Goal: Information Seeking & Learning: Check status

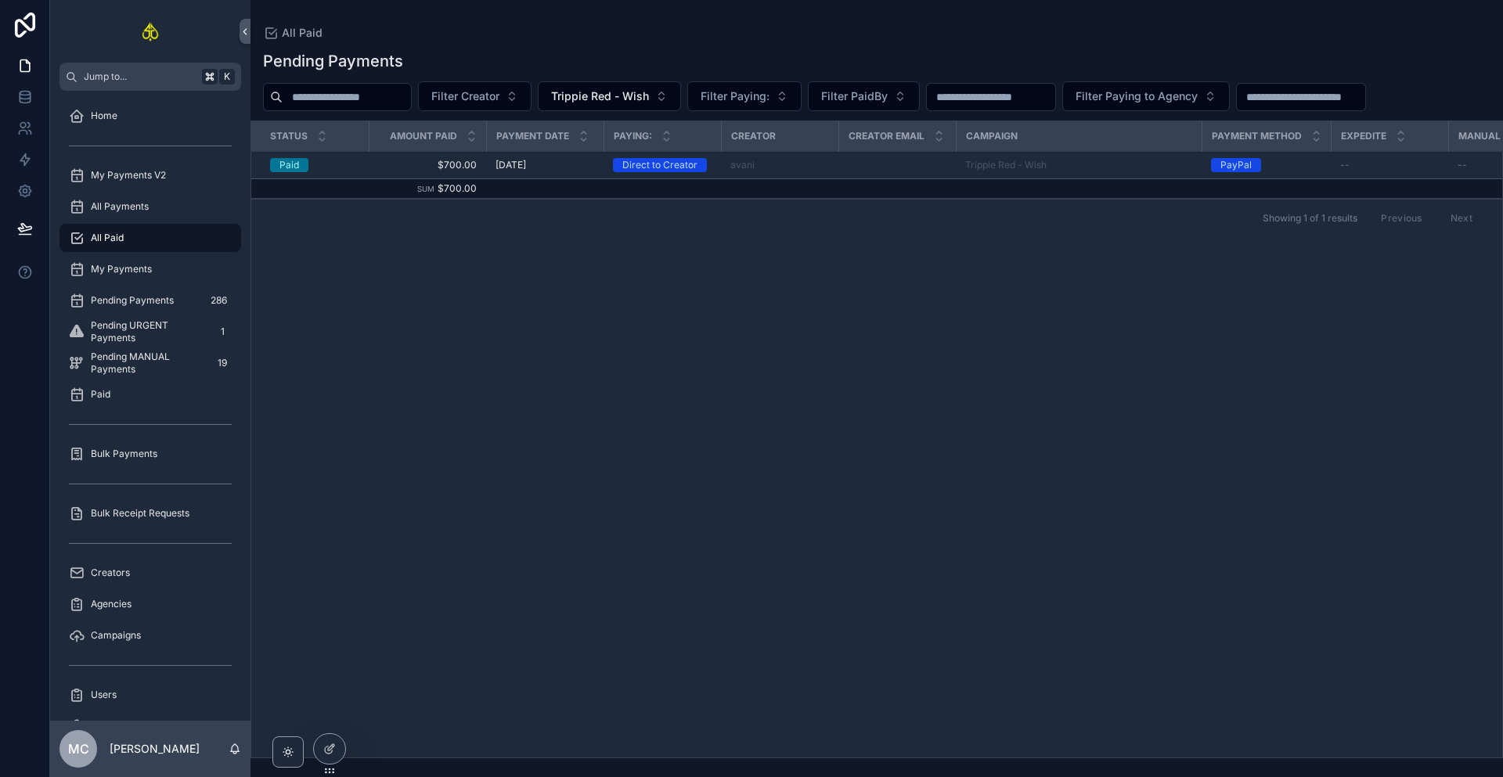
click at [452, 93] on span "Filter Creator" at bounding box center [465, 96] width 68 height 16
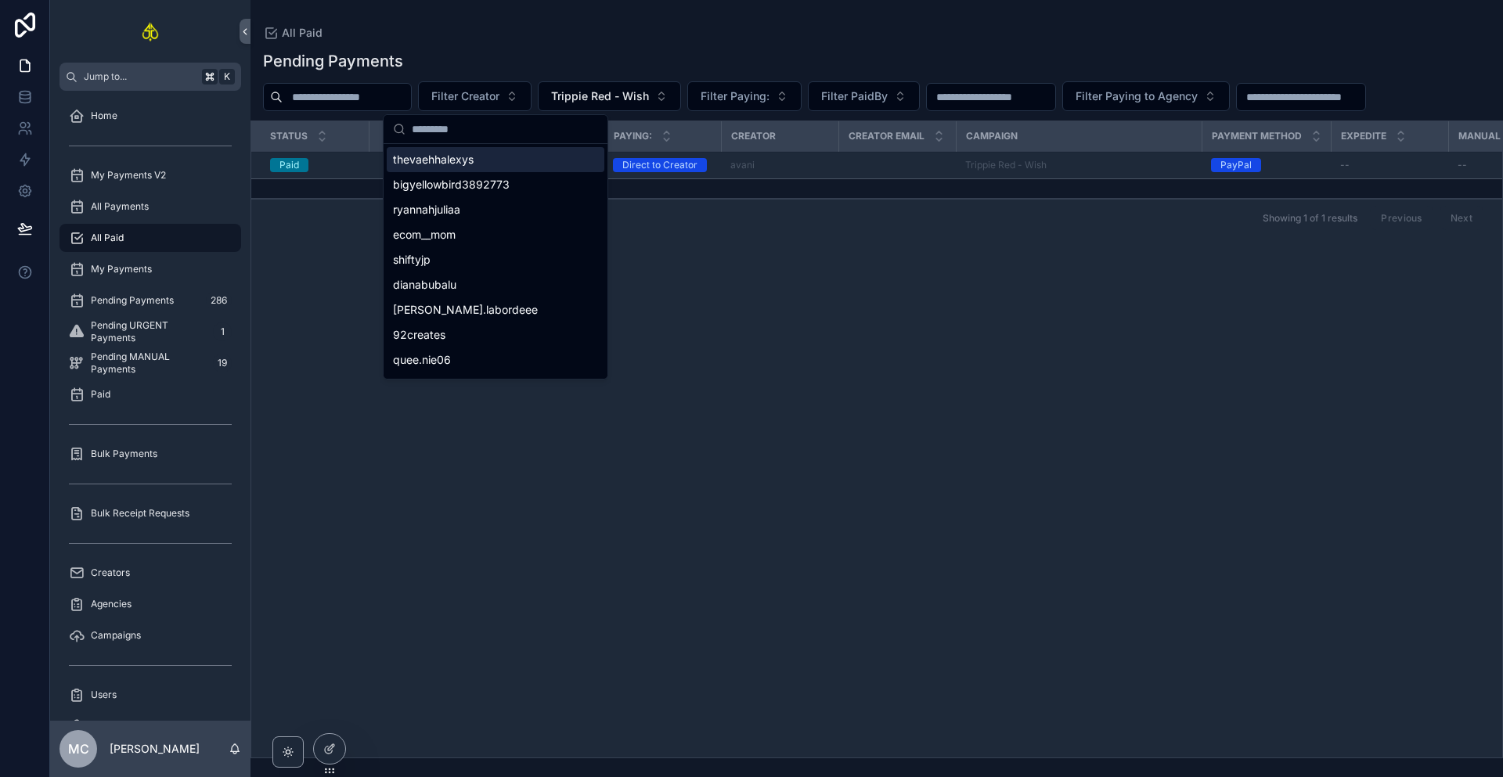
click at [642, 95] on span "Trippie Red - Wish" at bounding box center [600, 96] width 98 height 16
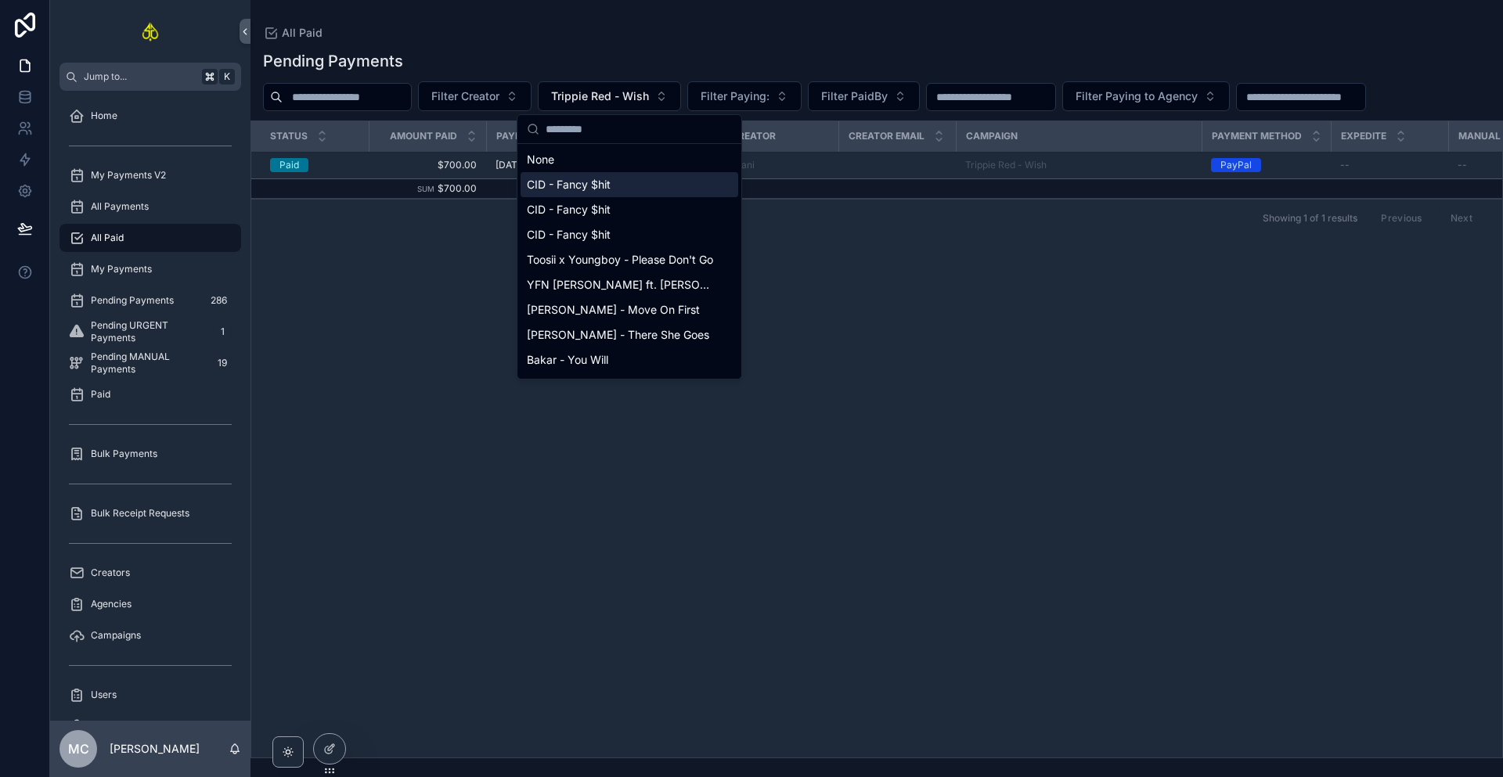
click at [556, 172] on div "CID - Fancy $hit" at bounding box center [629, 184] width 218 height 25
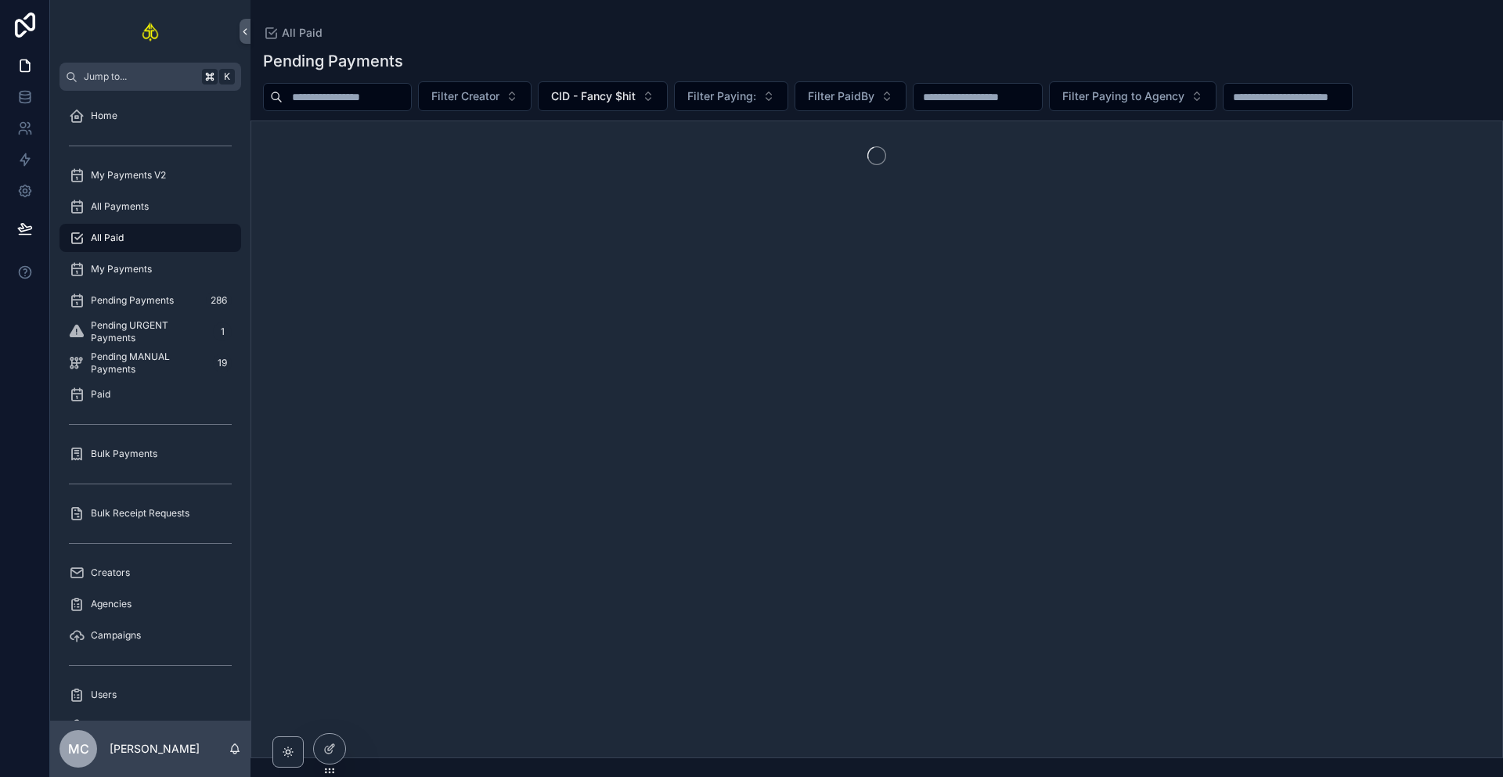
click at [593, 95] on span "CID - Fancy $hit" at bounding box center [593, 96] width 85 height 16
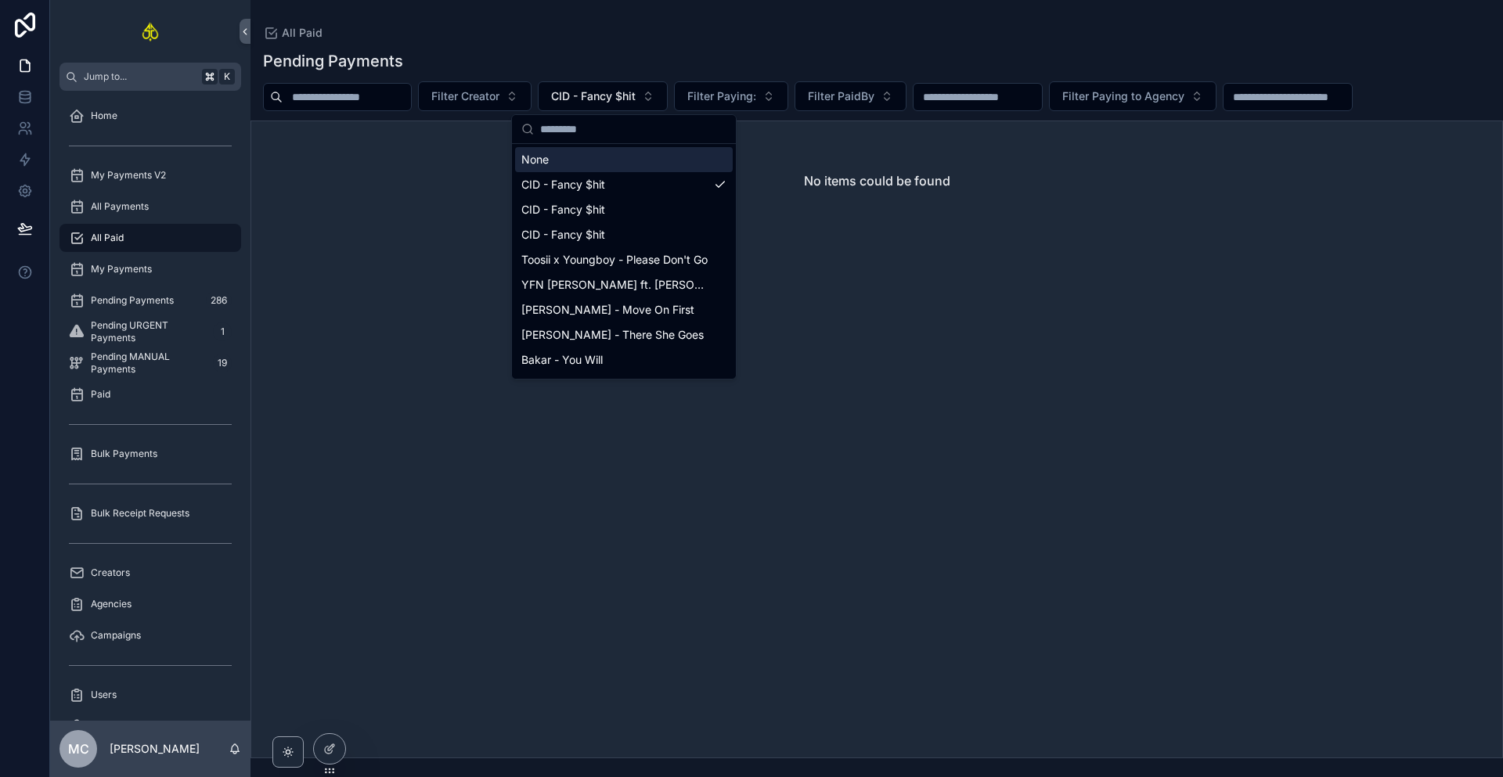
click at [563, 160] on div "None" at bounding box center [624, 159] width 218 height 25
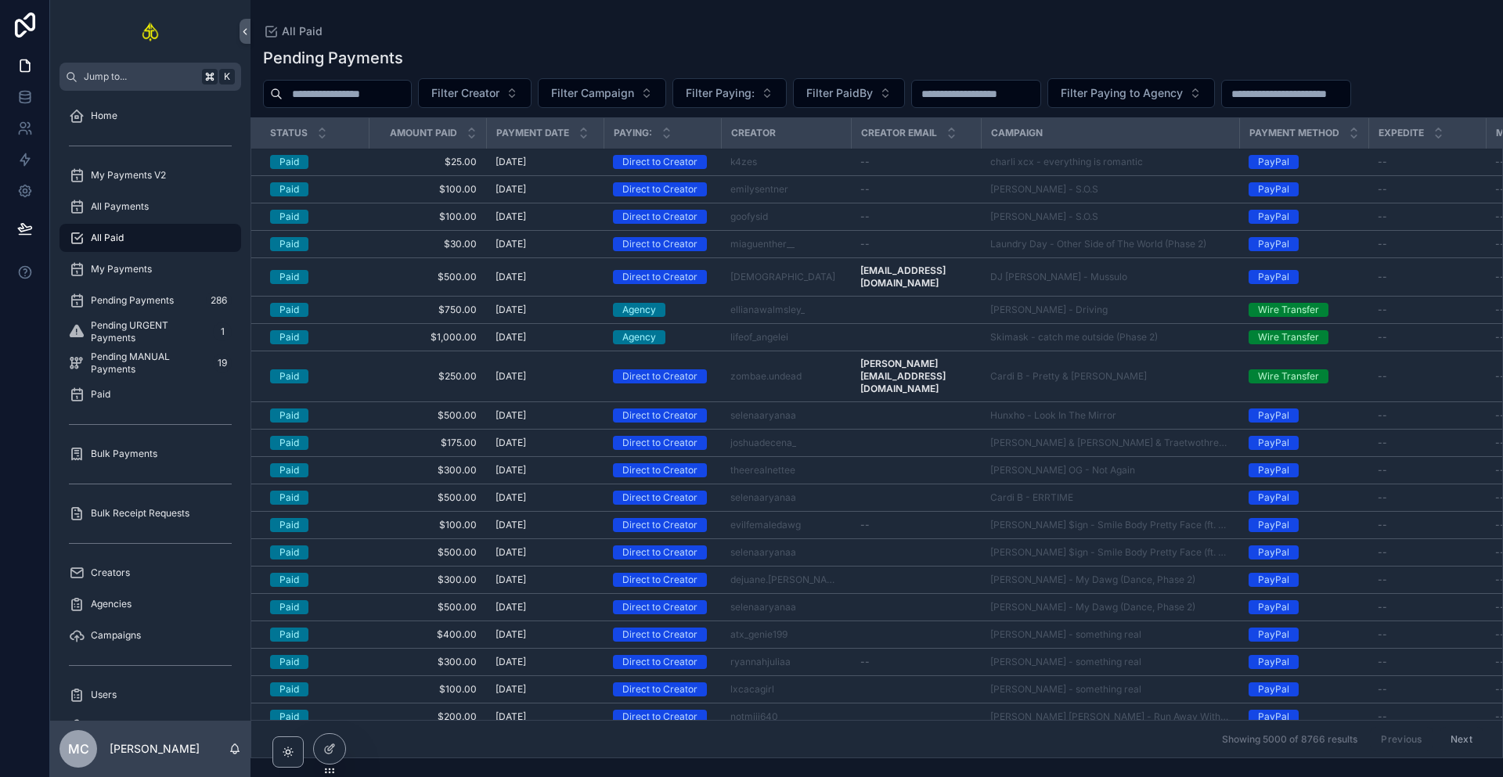
click at [506, 103] on button "Filter Creator" at bounding box center [474, 93] width 113 height 30
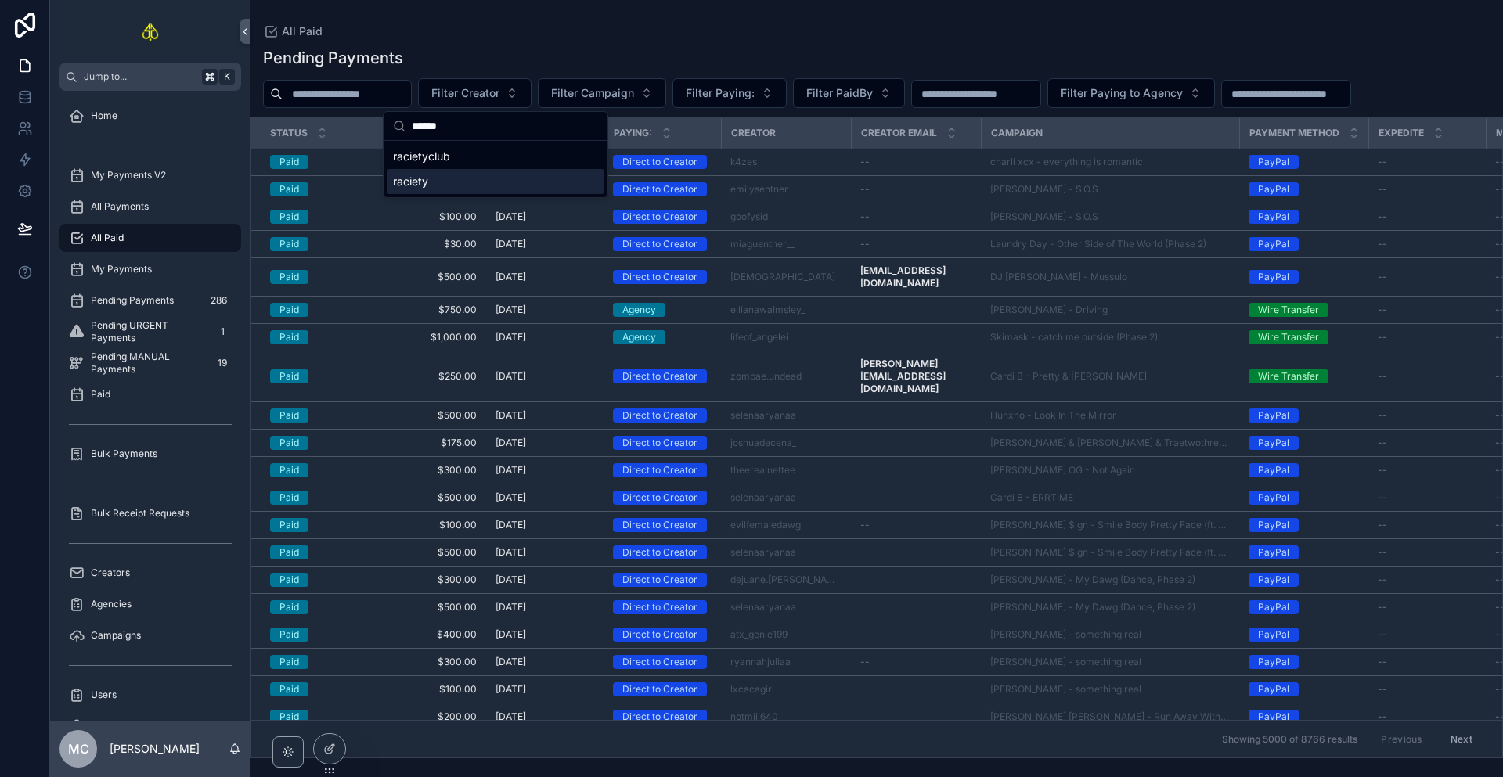
type input "******"
click at [468, 184] on div "raciety" at bounding box center [496, 181] width 218 height 25
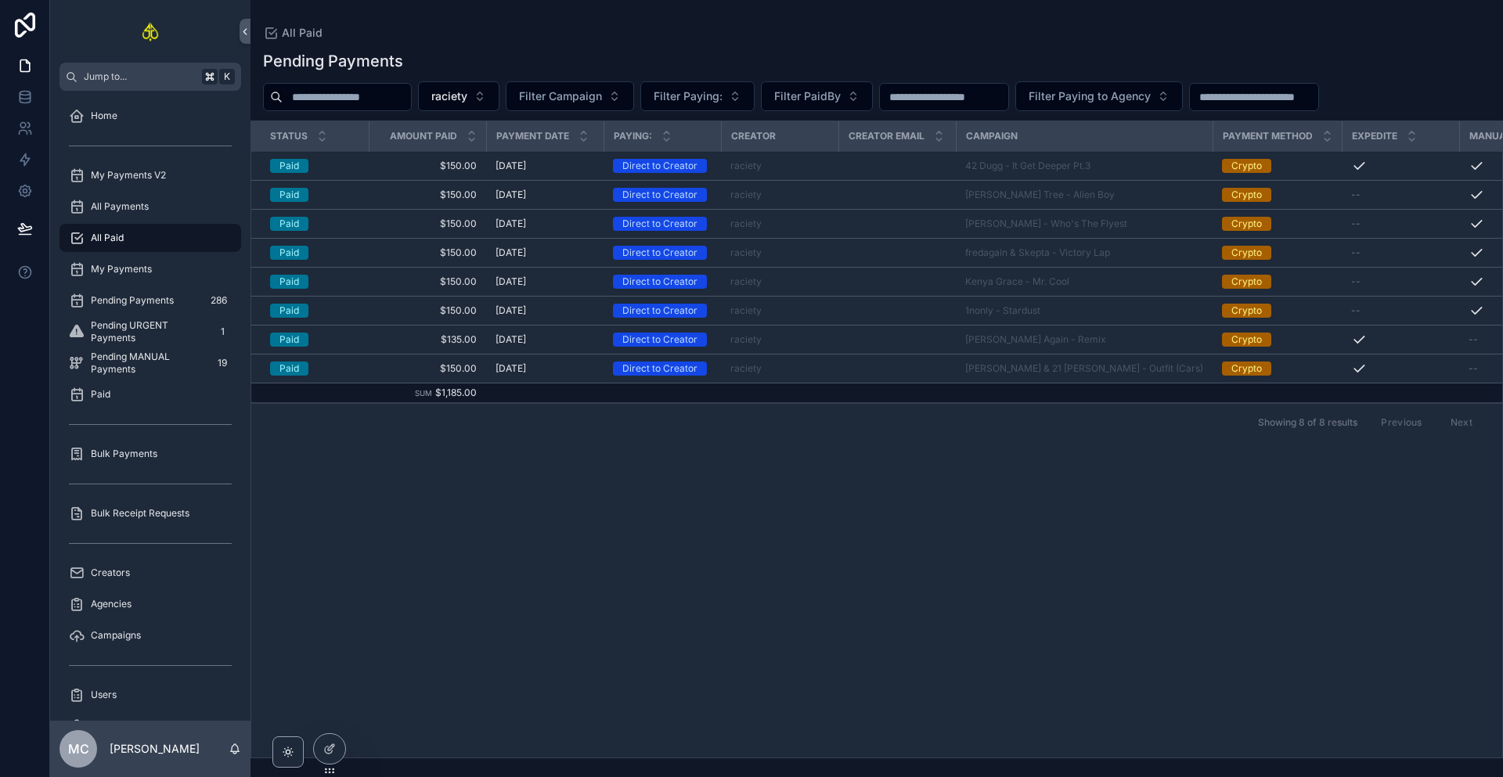
click at [822, 197] on div "raciety" at bounding box center [779, 195] width 99 height 13
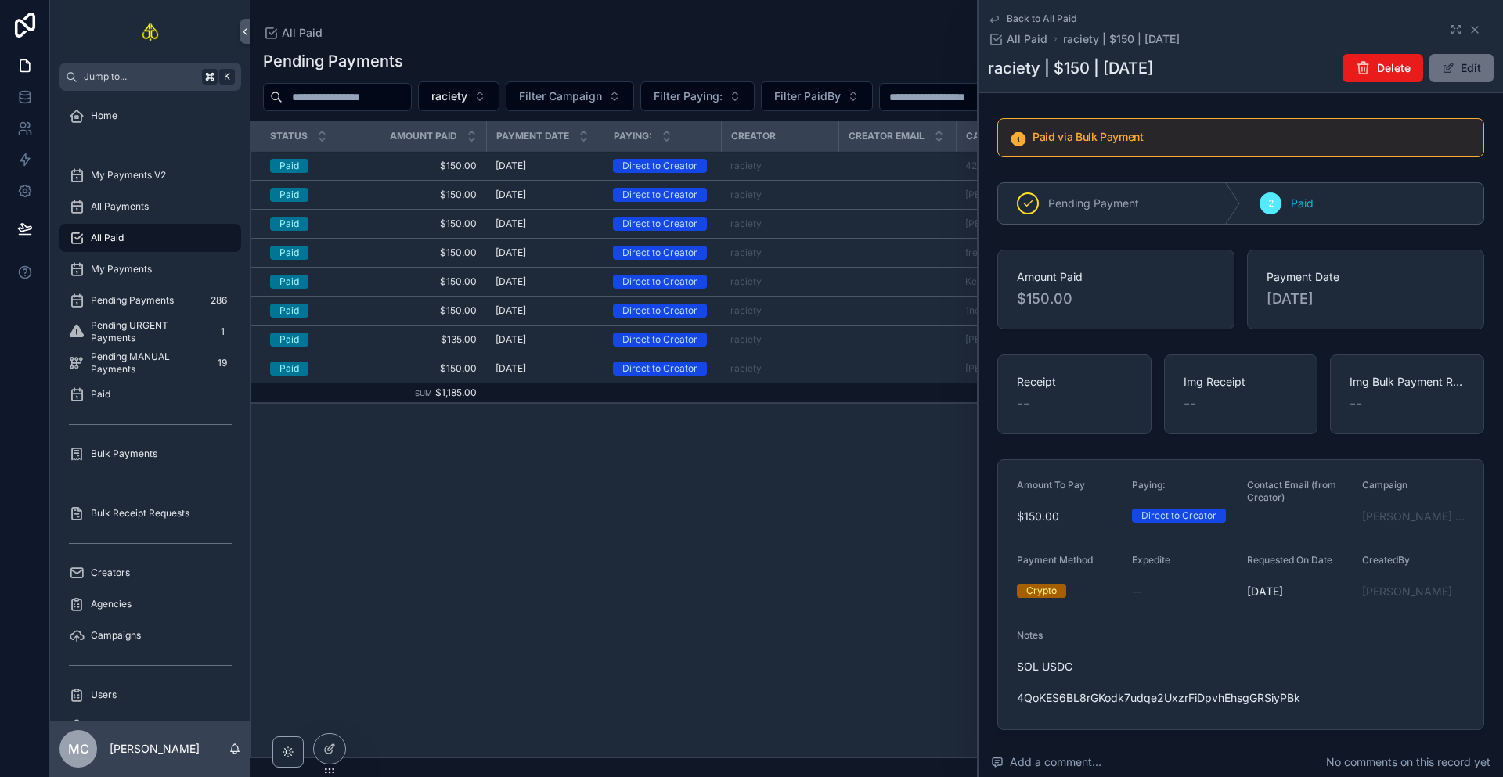
click at [1468, 31] on icon "scrollable content" at bounding box center [1474, 29] width 13 height 13
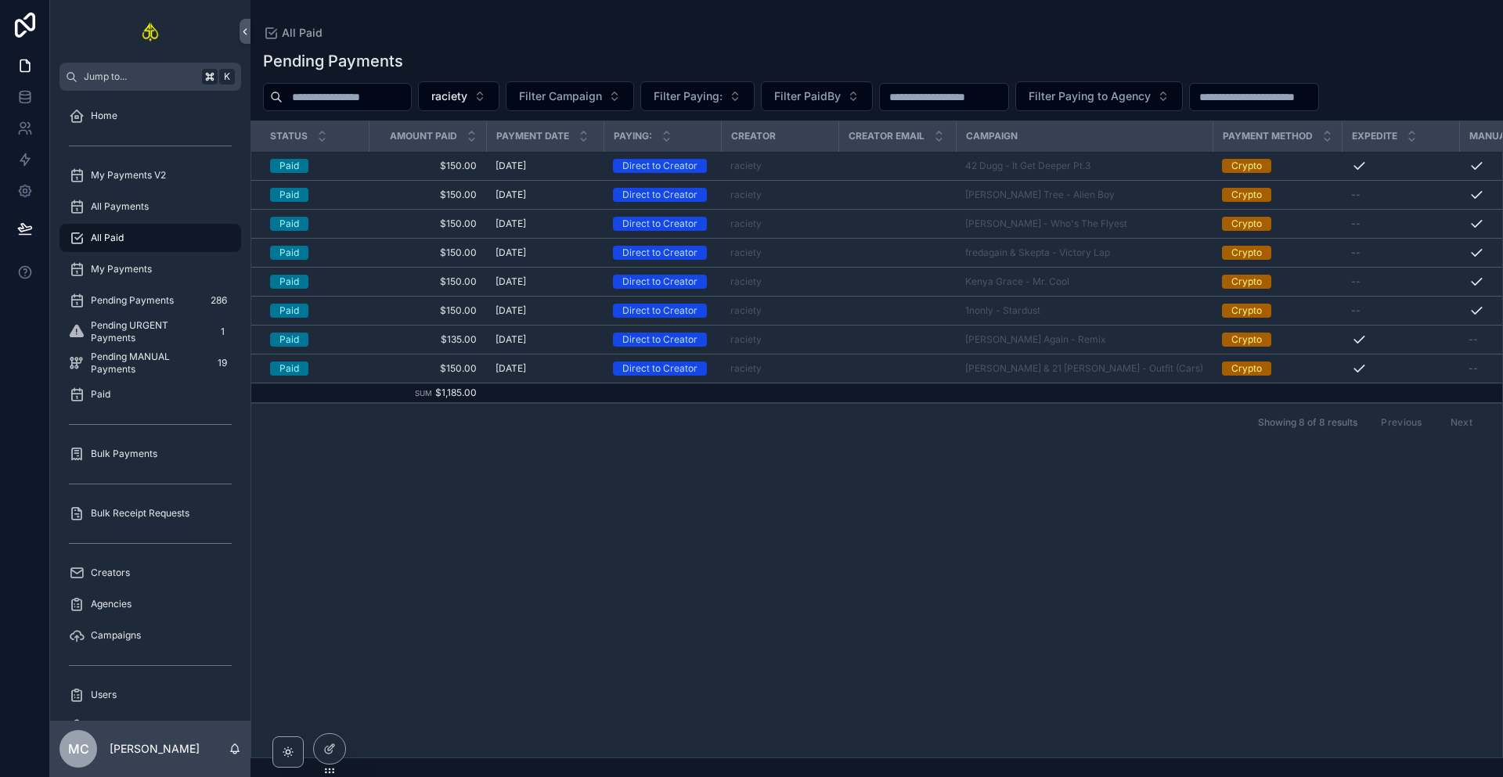
click at [864, 167] on td "scrollable content" at bounding box center [896, 166] width 117 height 29
click at [1158, 166] on div "42 Dugg - It Get Deeper Pt.3" at bounding box center [1084, 166] width 238 height 13
